Goal: Transaction & Acquisition: Purchase product/service

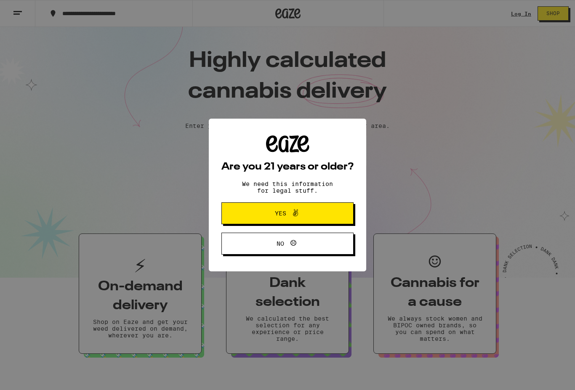
click at [312, 216] on span "Yes" at bounding box center [288, 213] width 64 height 11
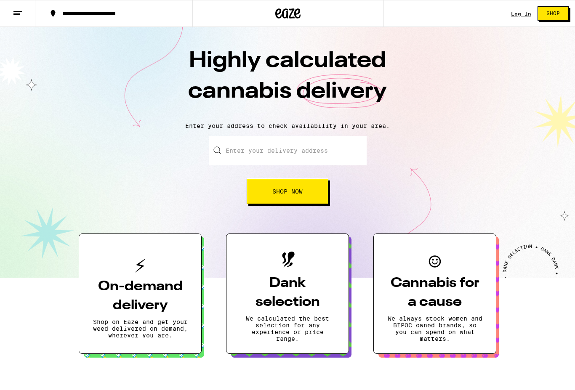
click at [522, 14] on link "Log In" at bounding box center [521, 13] width 20 height 5
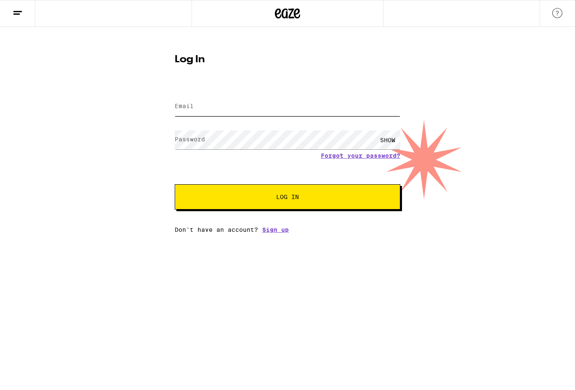
click at [262, 101] on input "Email" at bounding box center [288, 106] width 226 height 19
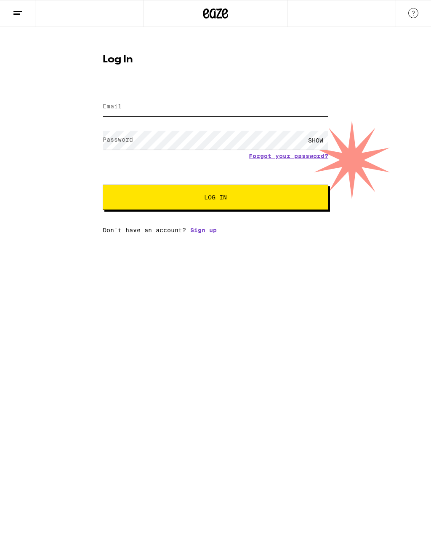
type input "[EMAIL_ADDRESS][DOMAIN_NAME]"
click at [216, 198] on button "Log In" at bounding box center [216, 196] width 226 height 25
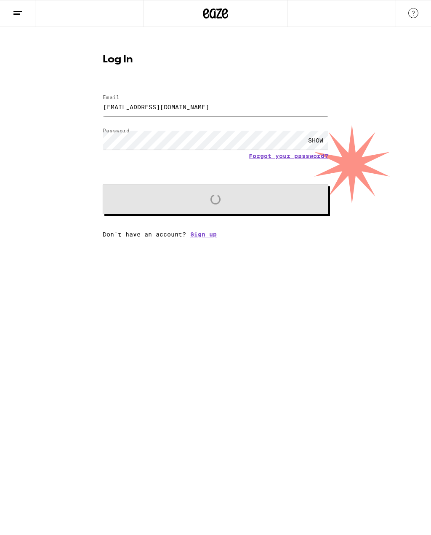
click at [188, 238] on html "Log In Email Email [EMAIL_ADDRESS][DOMAIN_NAME] Password Password SHOW Forgot y…" at bounding box center [215, 119] width 431 height 238
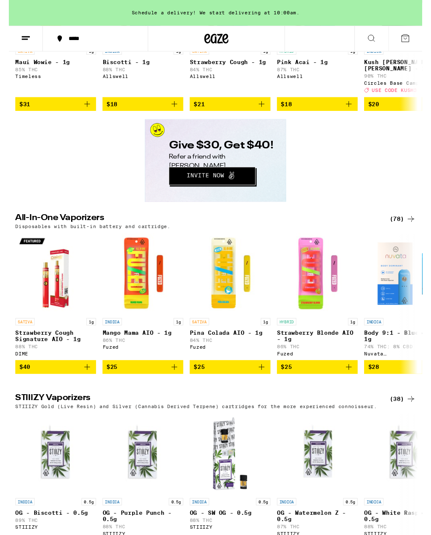
scroll to position [1377, 0]
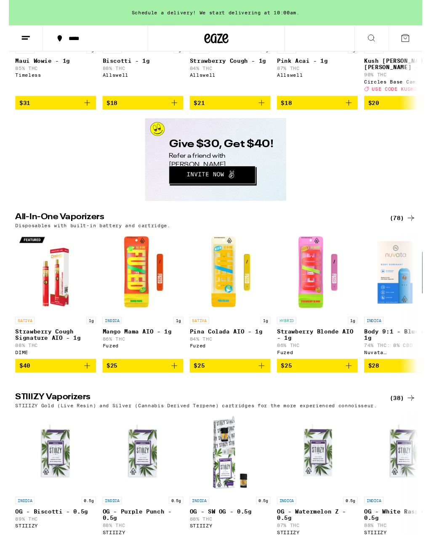
click at [412, 233] on div "(78)" at bounding box center [410, 227] width 27 height 10
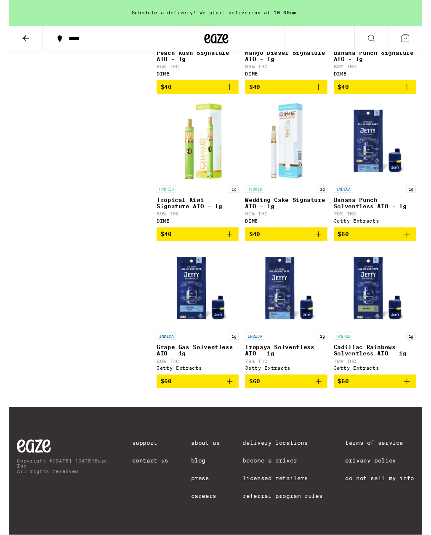
scroll to position [3850, 0]
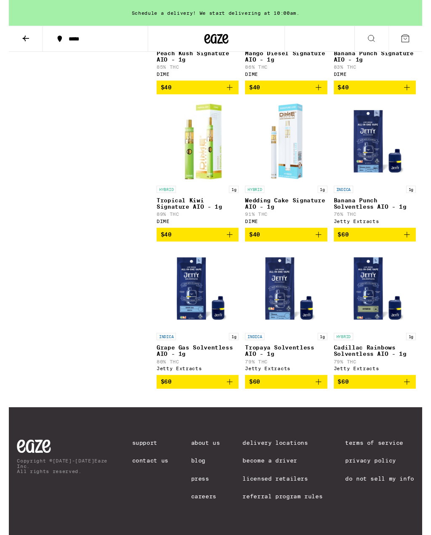
click at [194, 316] on img "Open page for Grape Gas Solventless AIO - 1g from Jetty Extracts" at bounding box center [197, 300] width 84 height 84
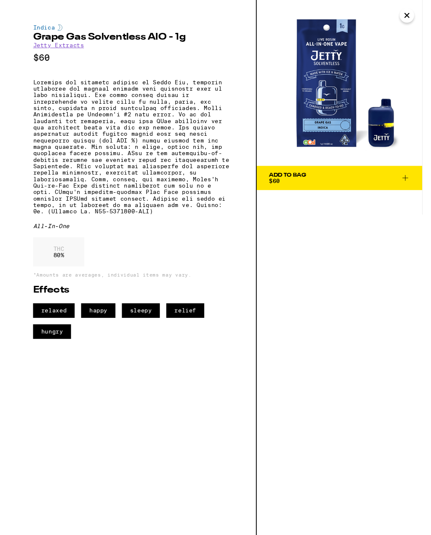
click at [418, 15] on icon "Close" at bounding box center [415, 16] width 10 height 13
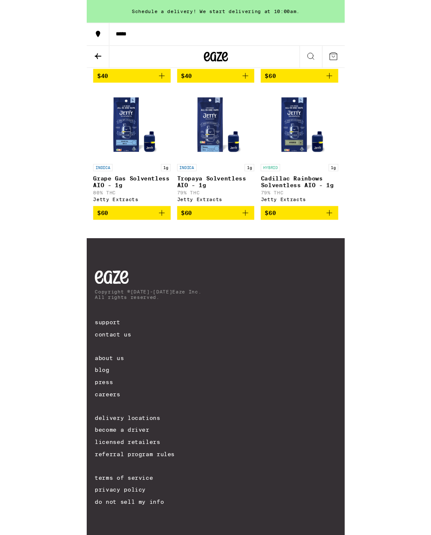
scroll to position [3850, 0]
